Goal: Task Accomplishment & Management: Use online tool/utility

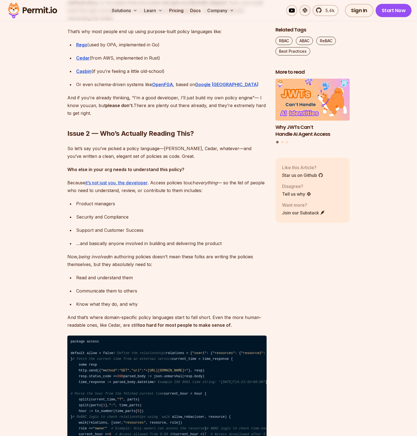
scroll to position [980, 0]
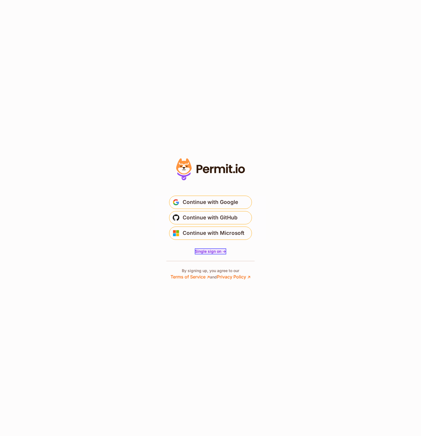
click at [216, 252] on span "Single sign on ->" at bounding box center [210, 251] width 31 height 5
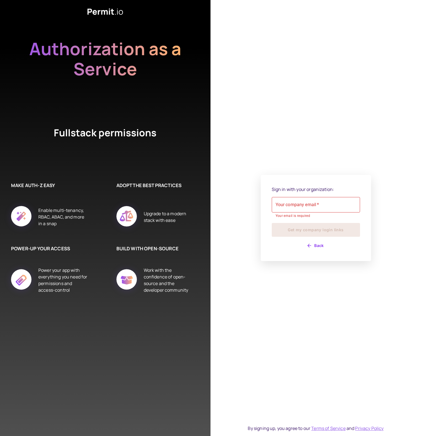
click at [312, 239] on div "Sign in with your organization: Your company email   * Your company email   * Y…" at bounding box center [316, 218] width 88 height 64
click at [320, 246] on button "Back" at bounding box center [316, 245] width 88 height 9
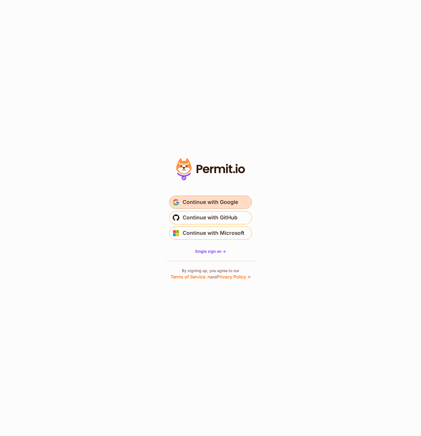
click at [180, 205] on button "Continue with Google" at bounding box center [210, 202] width 83 height 13
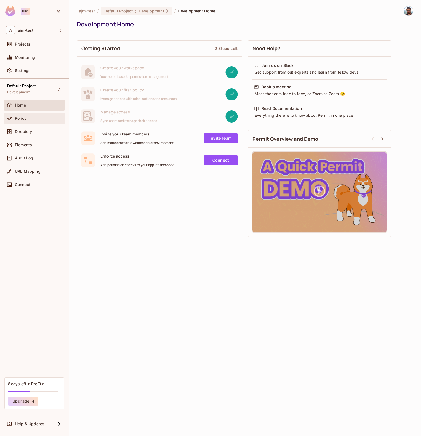
click at [36, 116] on div "Policy" at bounding box center [39, 118] width 48 height 4
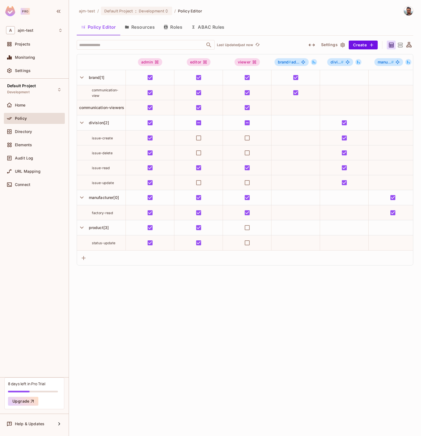
click at [135, 29] on button "Resources" at bounding box center [139, 27] width 39 height 14
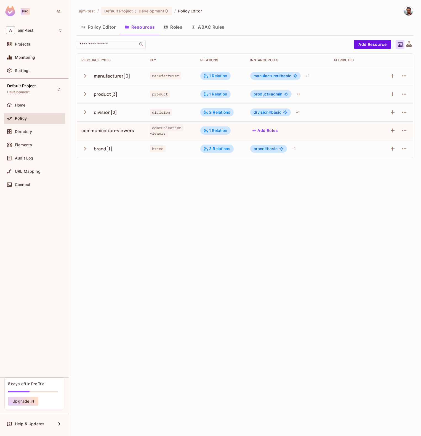
click at [107, 26] on button "Policy Editor" at bounding box center [99, 27] width 44 height 14
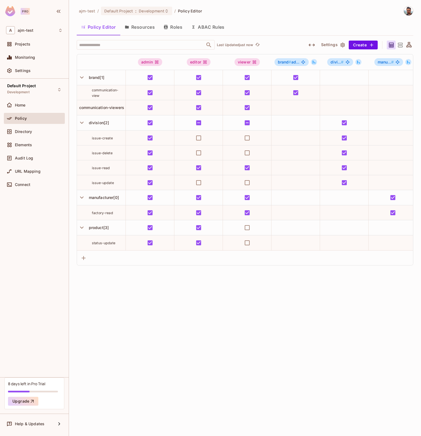
click at [166, 367] on div "ajm-test / Default Project : Development / Policy Editor Policy Editor Resource…" at bounding box center [245, 218] width 352 height 436
